Goal: Information Seeking & Learning: Learn about a topic

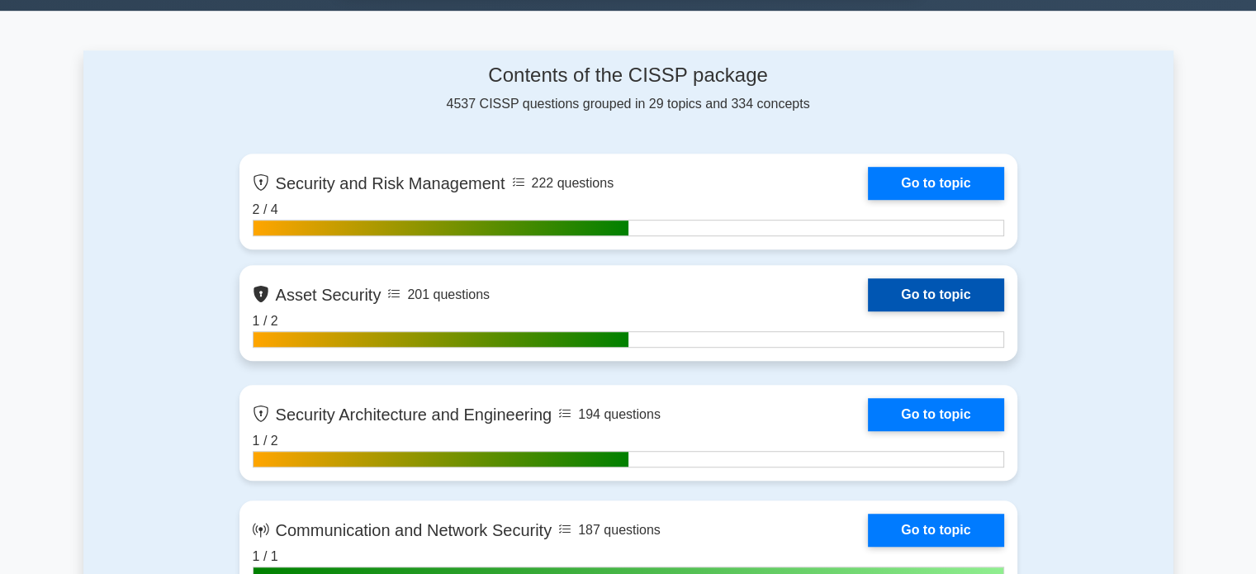
scroll to position [1156, 0]
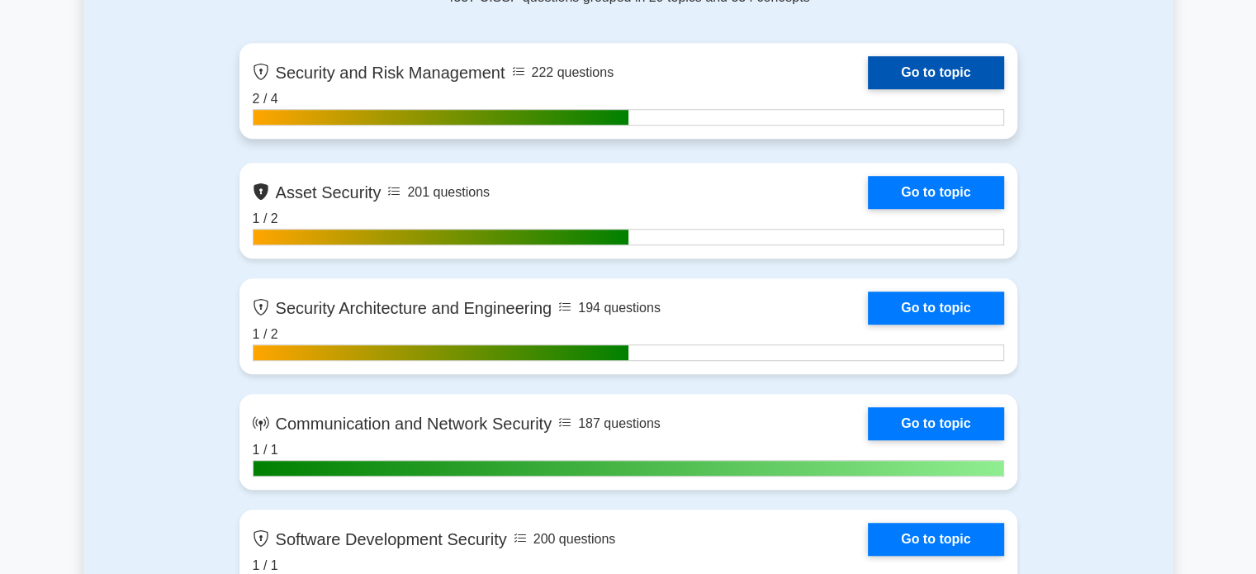
click at [910, 66] on link "Go to topic" at bounding box center [935, 72] width 135 height 33
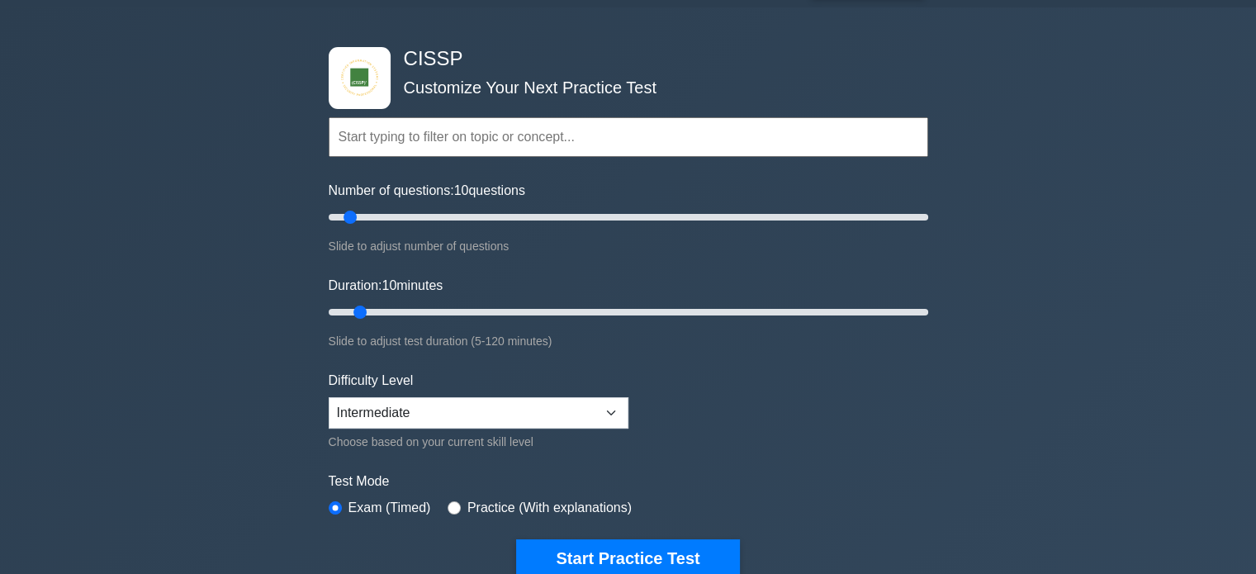
scroll to position [165, 0]
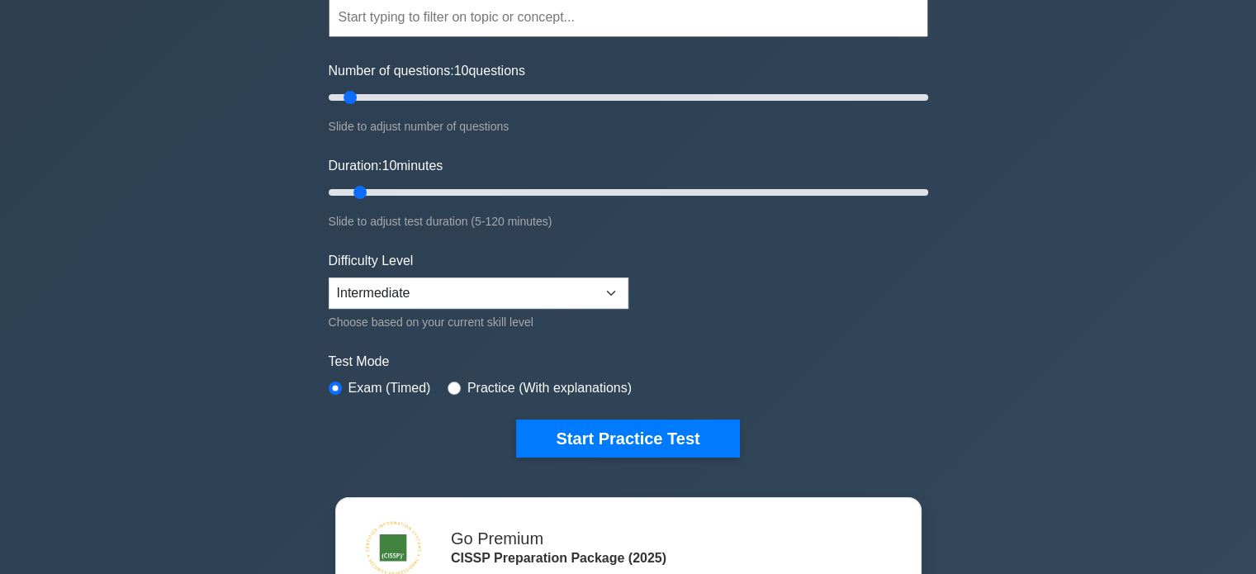
click at [515, 139] on form "Topics Security and Risk Management Asset Security Security Architecture and En…" at bounding box center [629, 202] width 600 height 510
click at [1006, 249] on div "CISSP Customize Your Next Practice Test Topics Security and Risk Management Ass…" at bounding box center [628, 392] width 1256 height 1008
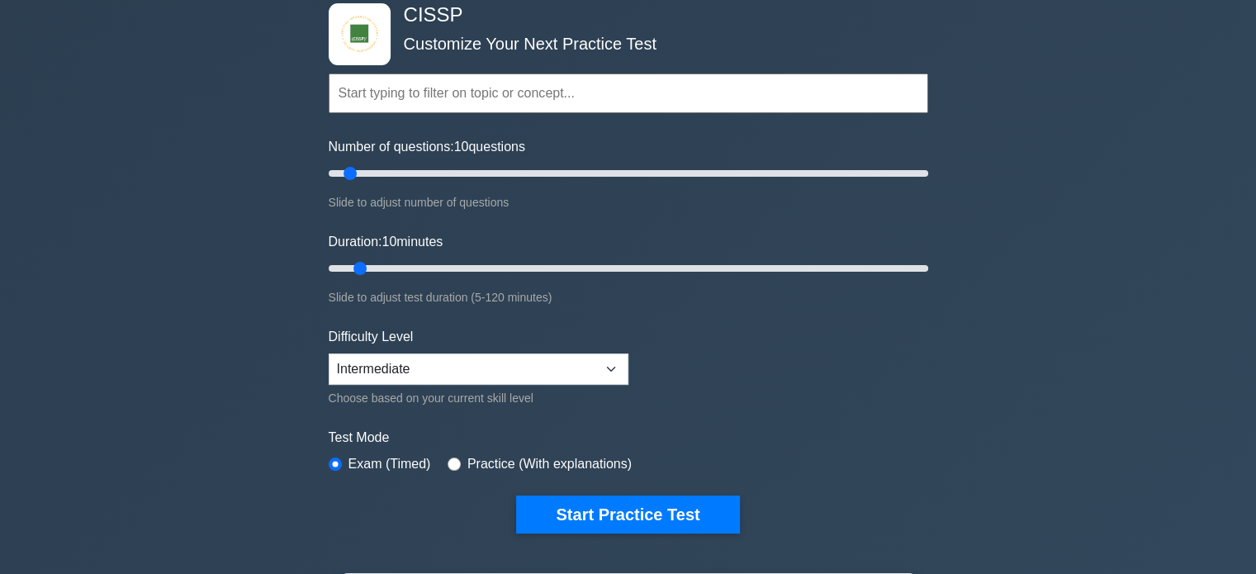
scroll to position [0, 0]
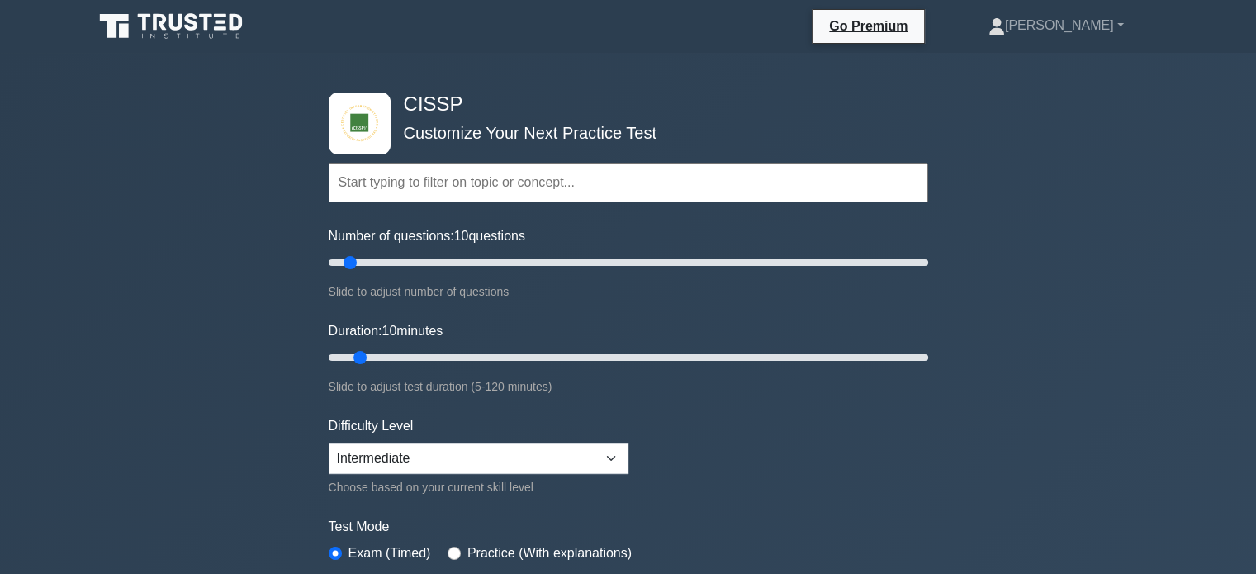
click at [530, 181] on input "text" at bounding box center [629, 183] width 600 height 40
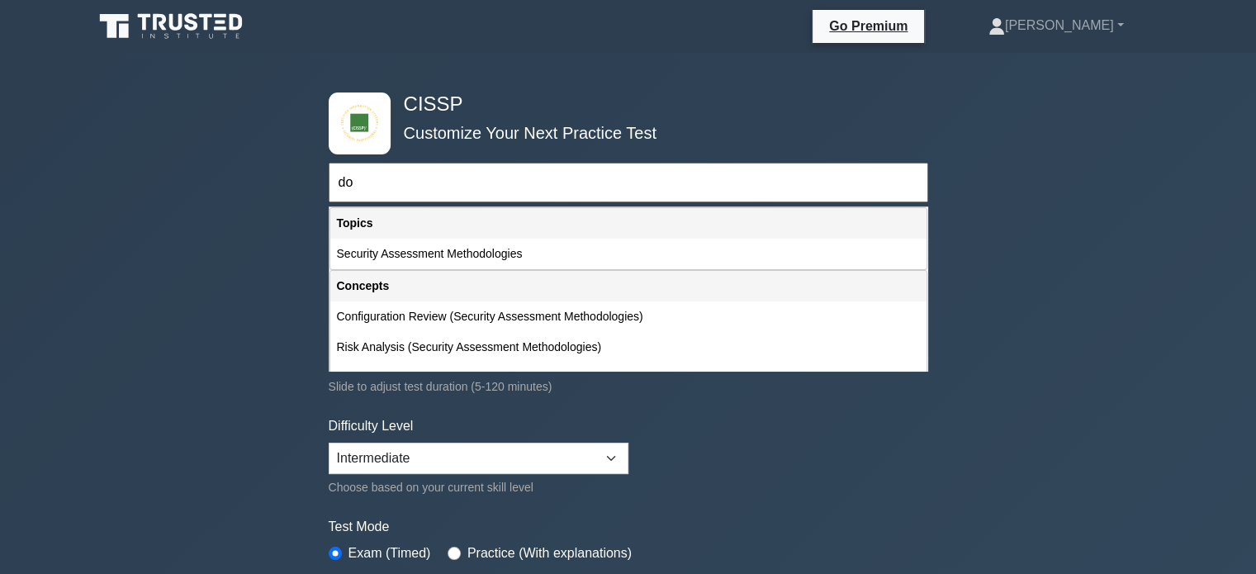
type input "d"
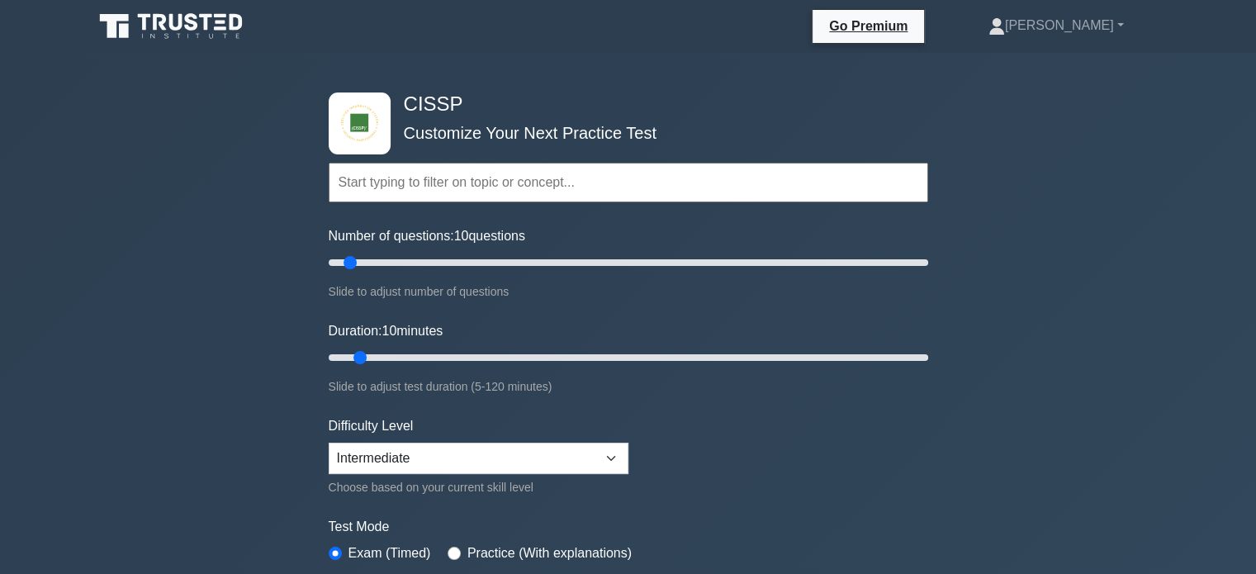
click at [1026, 207] on div "CISSP Customize Your Next Practice Test Topics Security and Risk Management Ass…" at bounding box center [628, 557] width 1256 height 1008
click at [1119, 26] on link "[PERSON_NAME]" at bounding box center [1056, 25] width 215 height 33
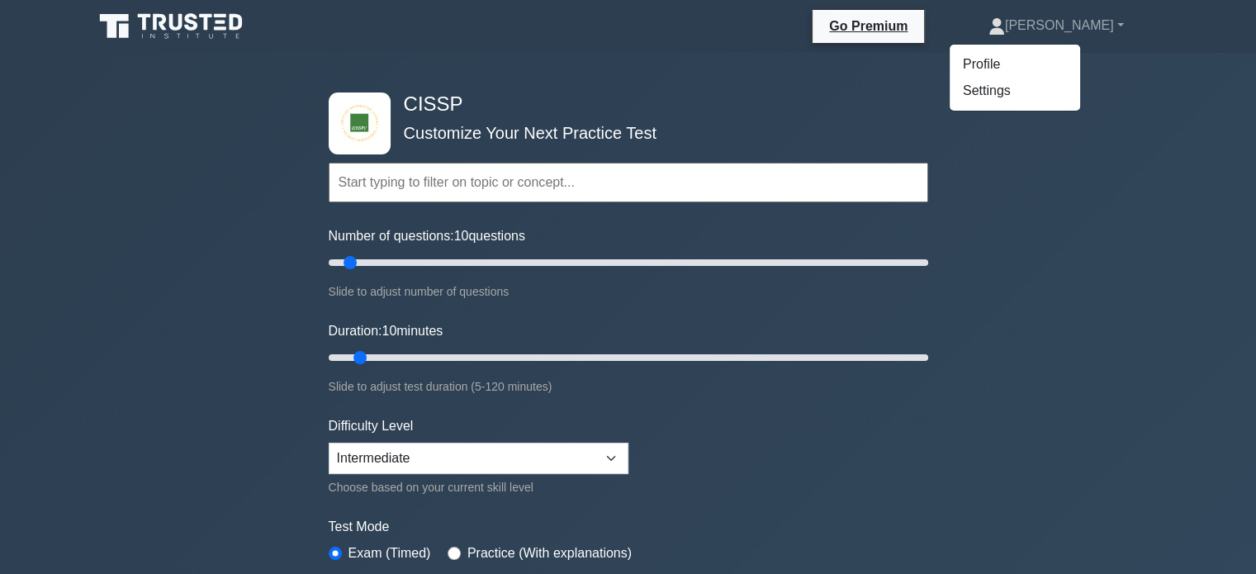
click at [1084, 211] on div "CISSP Customize Your Next Practice Test Topics Security and Risk Management Ass…" at bounding box center [628, 557] width 1256 height 1008
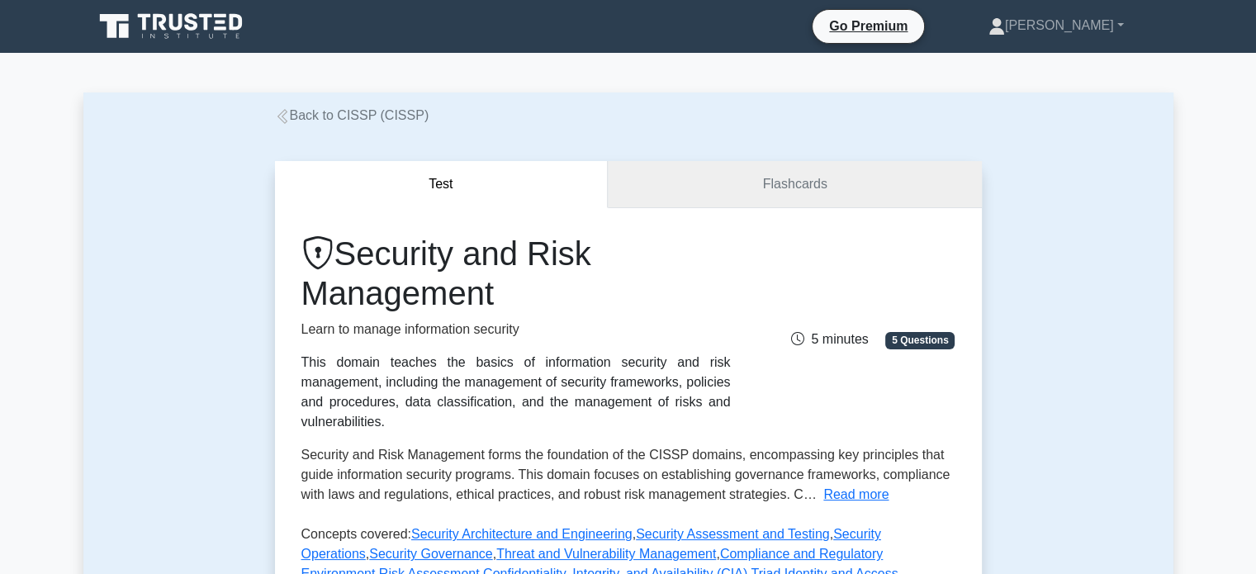
click at [811, 189] on link "Flashcards" at bounding box center [794, 184] width 373 height 47
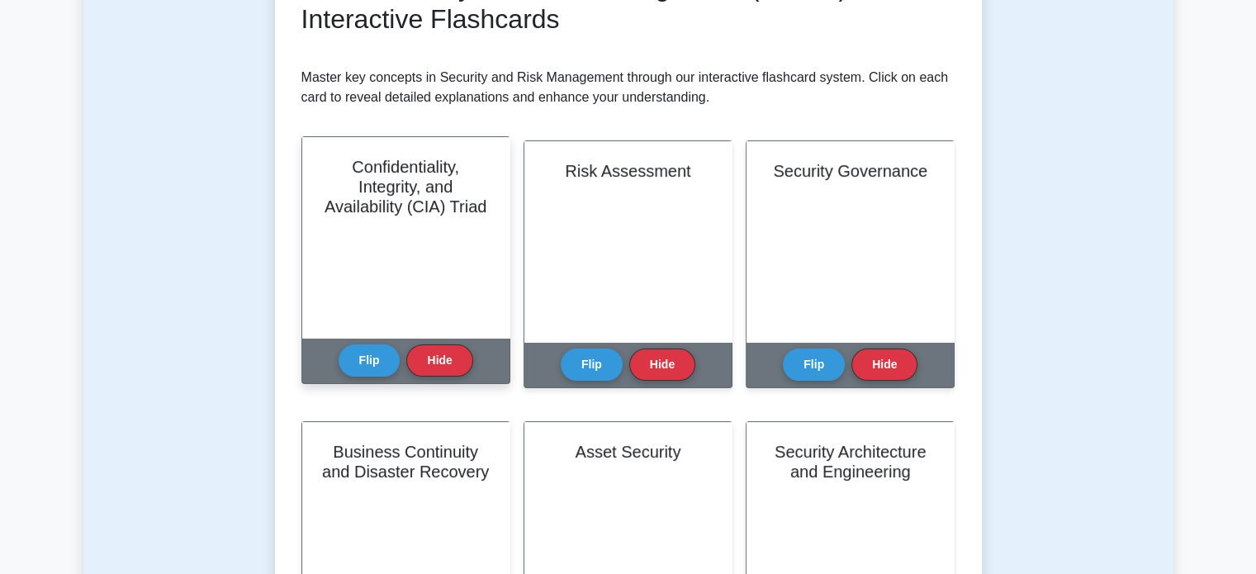
scroll to position [248, 0]
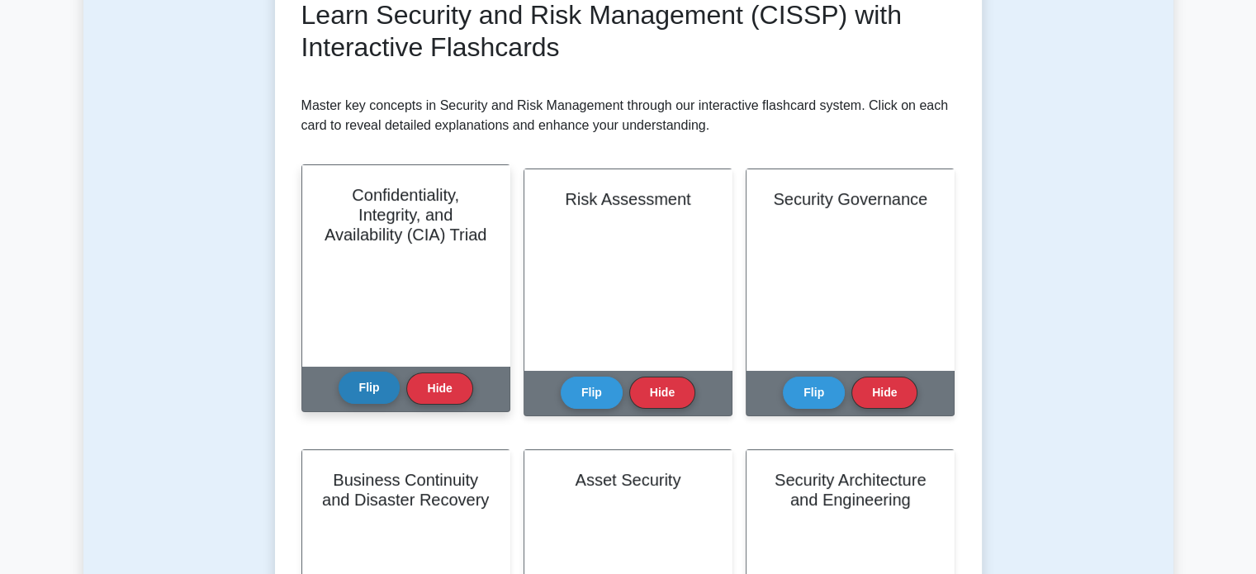
click at [375, 386] on button "Flip" at bounding box center [370, 388] width 62 height 32
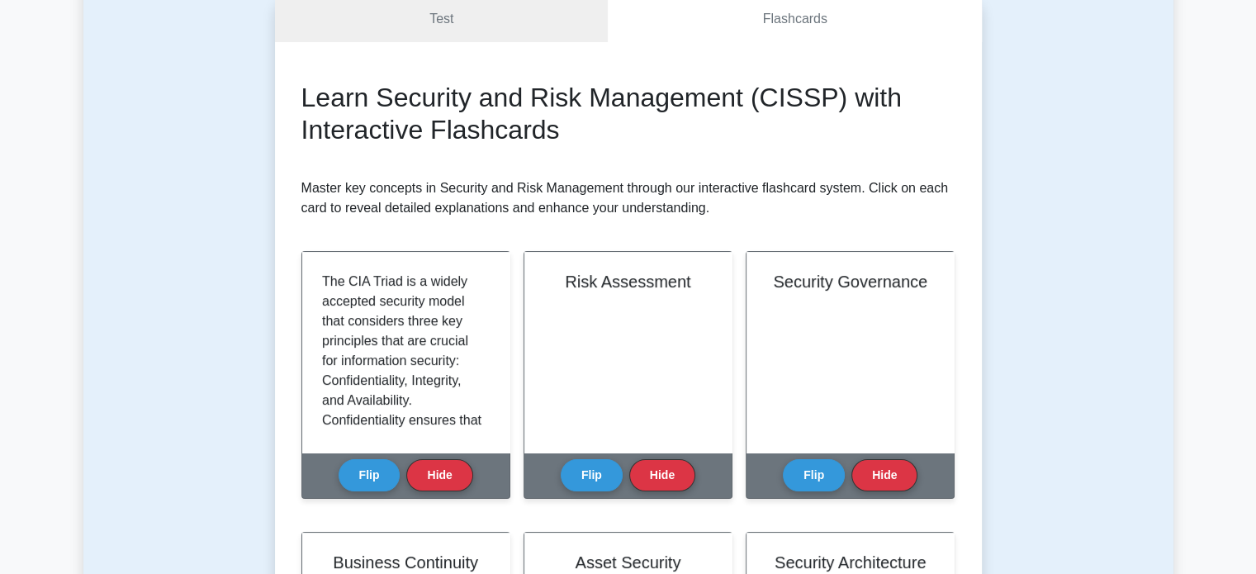
scroll to position [0, 0]
